Goal: Information Seeking & Learning: Understand process/instructions

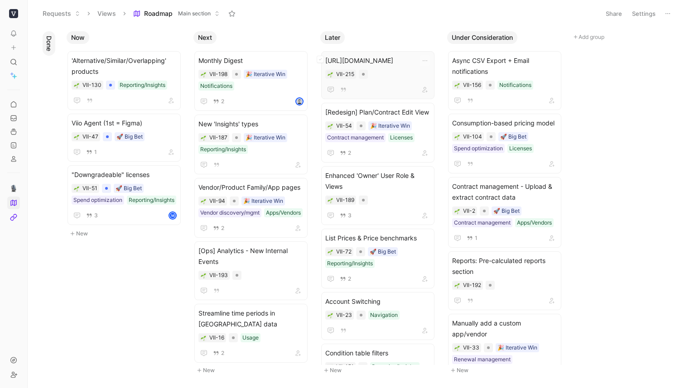
click at [368, 66] on span "[URL][DOMAIN_NAME]" at bounding box center [377, 60] width 105 height 11
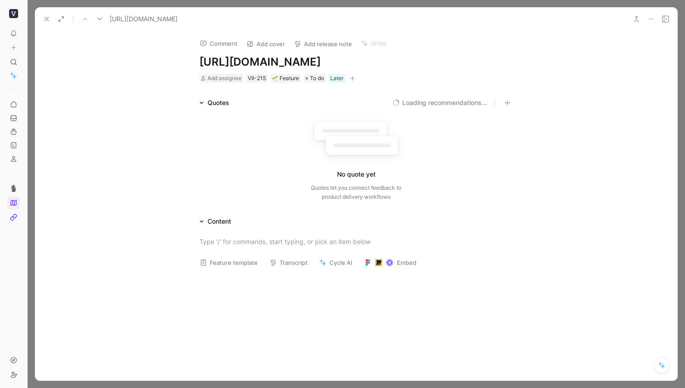
scroll to position [0, 0]
click at [653, 19] on icon at bounding box center [650, 18] width 7 height 7
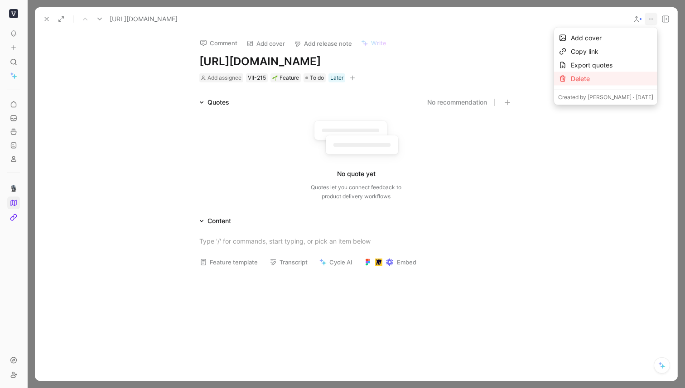
click at [608, 76] on div "Delete" at bounding box center [612, 78] width 82 height 11
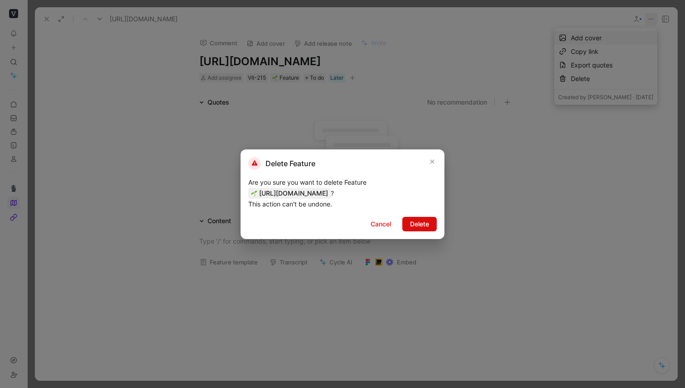
click at [426, 230] on span "Delete" at bounding box center [419, 224] width 19 height 11
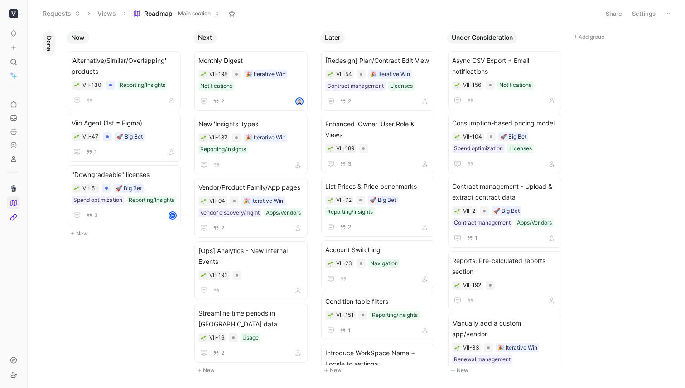
click at [171, 14] on span "Roadmap" at bounding box center [158, 13] width 29 height 9
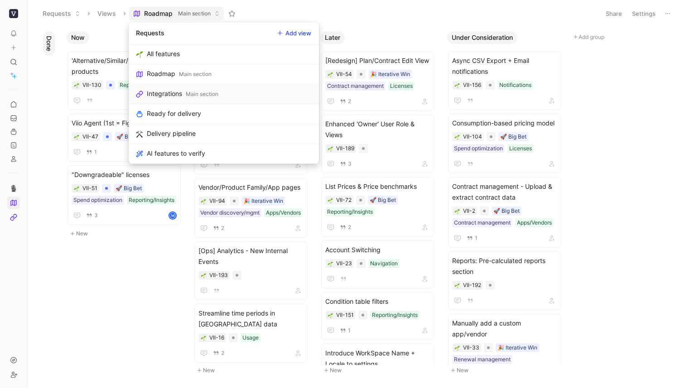
click at [175, 96] on div "Integrations" at bounding box center [164, 93] width 35 height 11
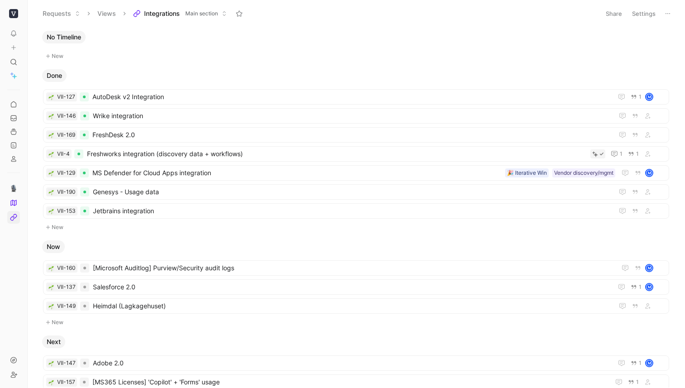
click at [160, 66] on div "No Timeline New Done VII-127 AutoDesk v2 Integration 1 M VII-146 Wrike integrat…" at bounding box center [355, 208] width 645 height 357
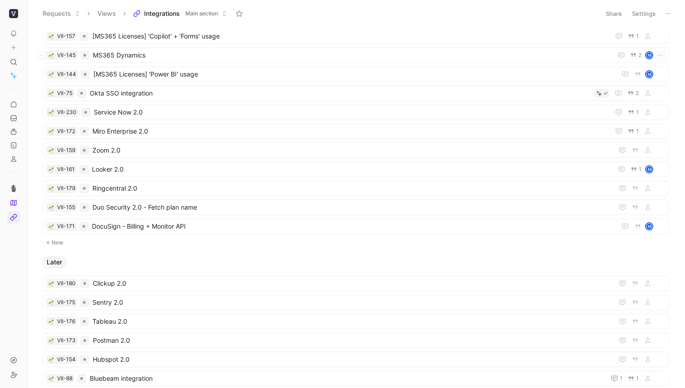
scroll to position [347, 0]
click at [161, 13] on span "Integrations" at bounding box center [162, 13] width 36 height 9
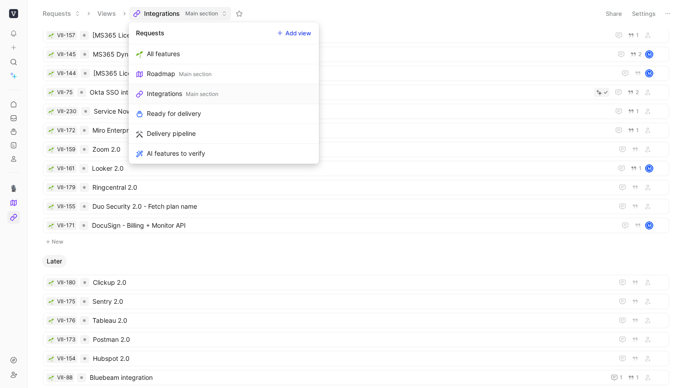
click at [170, 97] on div "Integrations" at bounding box center [164, 93] width 35 height 11
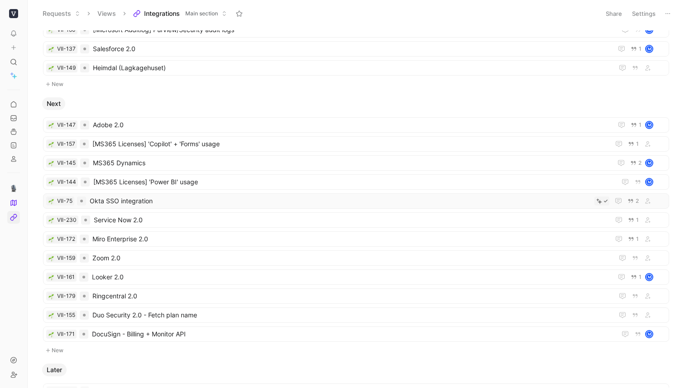
scroll to position [0, 0]
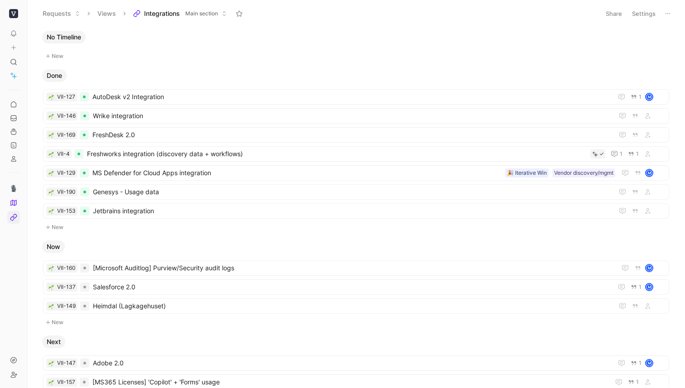
click at [168, 17] on span "Integrations" at bounding box center [162, 13] width 36 height 9
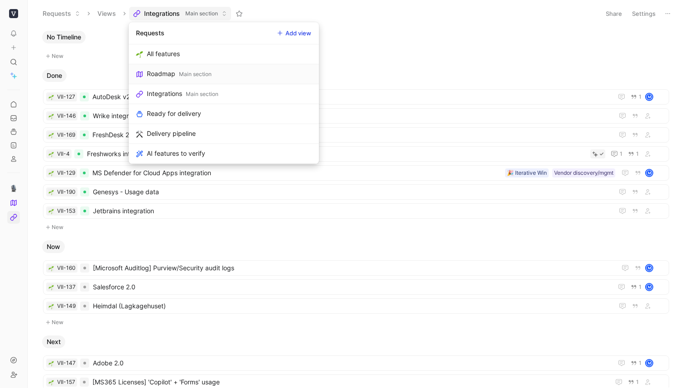
click at [167, 82] on link "Roadmap Main section" at bounding box center [224, 74] width 190 height 20
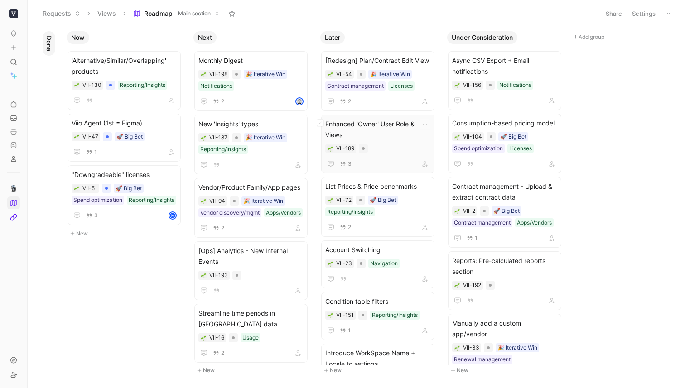
scroll to position [156, 0]
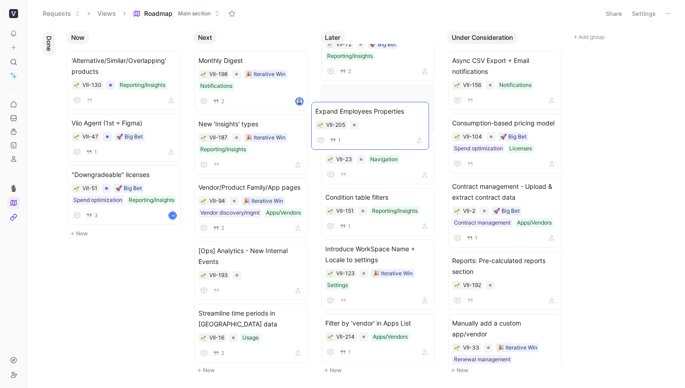
drag, startPoint x: 372, startPoint y: 269, endPoint x: 362, endPoint y: 109, distance: 161.1
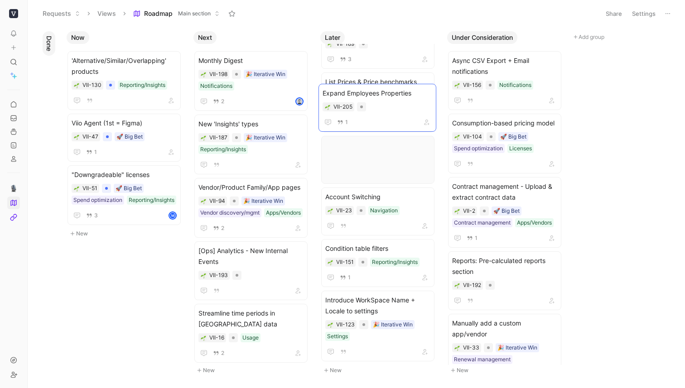
drag, startPoint x: 380, startPoint y: 274, endPoint x: 376, endPoint y: 83, distance: 190.7
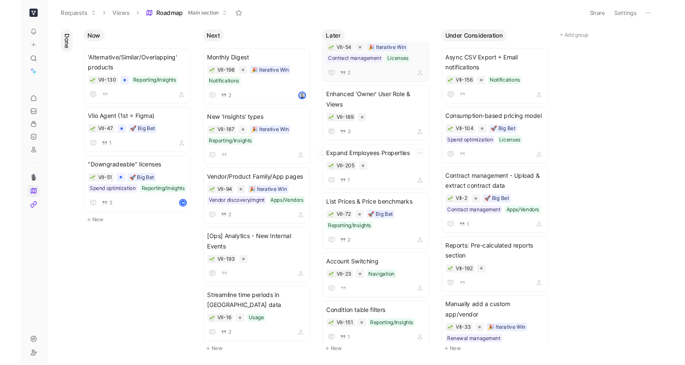
scroll to position [0, 0]
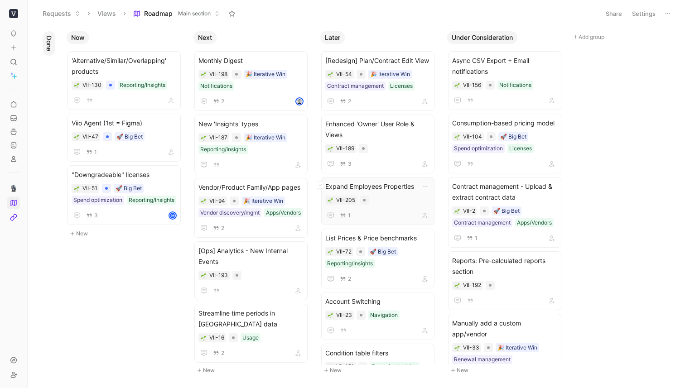
click at [372, 183] on span "Expand Employees Properties" at bounding box center [377, 186] width 105 height 11
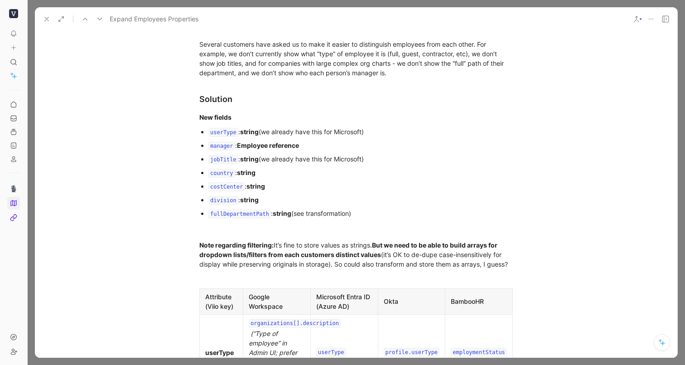
scroll to position [192, 0]
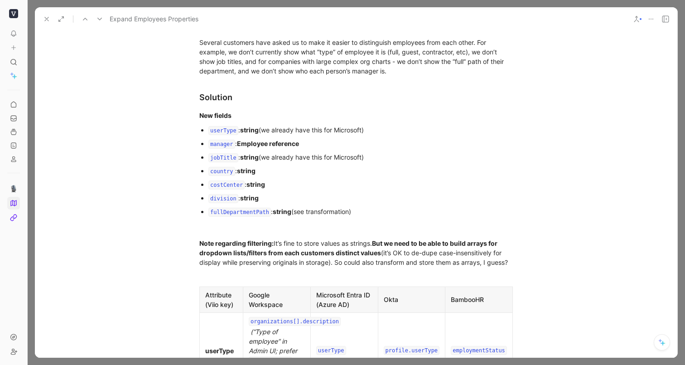
click at [224, 212] on code "fullDepartmentPath" at bounding box center [239, 211] width 62 height 9
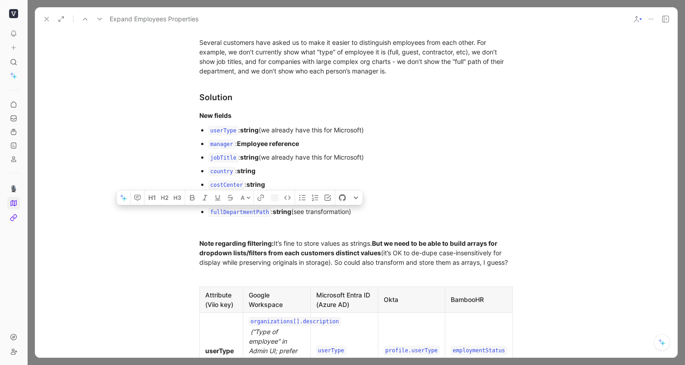
click at [224, 212] on code "fullDepartmentPath" at bounding box center [239, 211] width 62 height 9
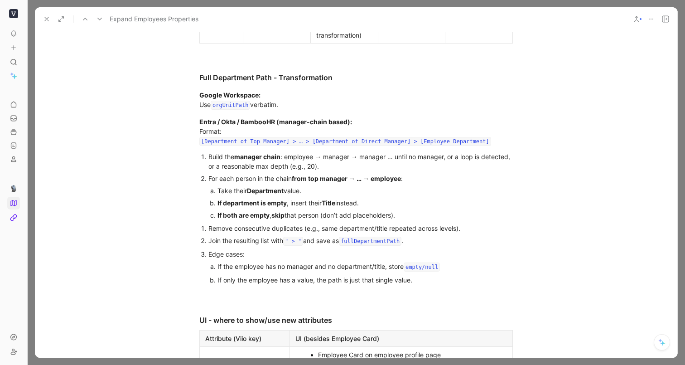
scroll to position [764, 0]
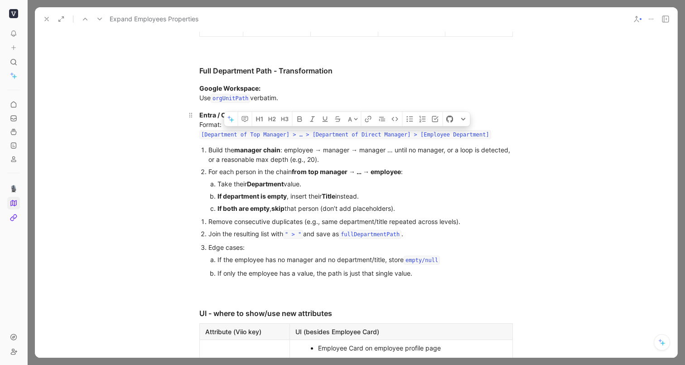
drag, startPoint x: 495, startPoint y: 132, endPoint x: 182, endPoint y: 136, distance: 313.9
click at [182, 136] on p "Entra / Okta / BambooHR (manager-chain based): Format: [Department of Top Manag…" at bounding box center [356, 124] width 348 height 35
click at [252, 150] on strong "manager chain" at bounding box center [257, 150] width 46 height 8
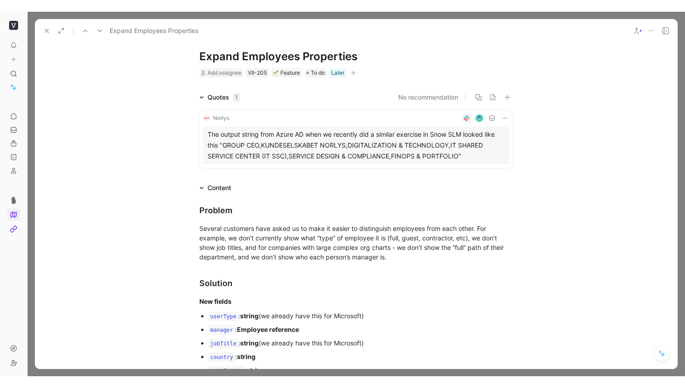
scroll to position [0, 0]
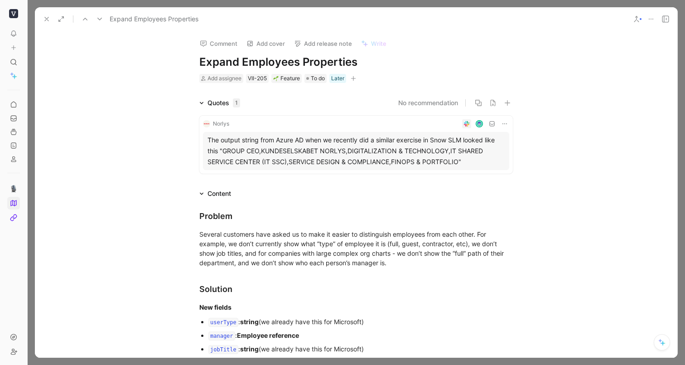
click at [46, 17] on icon at bounding box center [46, 18] width 7 height 7
